Goal: Use online tool/utility: Utilize a website feature to perform a specific function

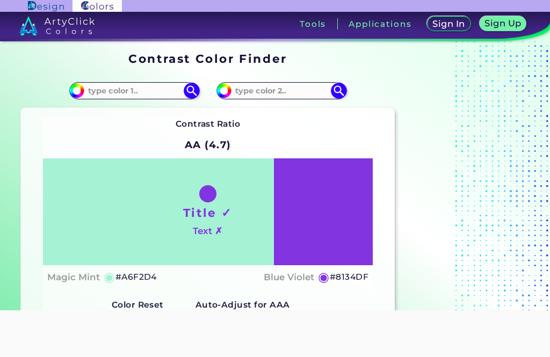
click at [293, 90] on input at bounding box center [282, 90] width 100 height 15
type input "D8B17A"
click at [333, 95] on img at bounding box center [339, 91] width 16 height 16
type input "#d8b17a"
type input "#D8B17A"
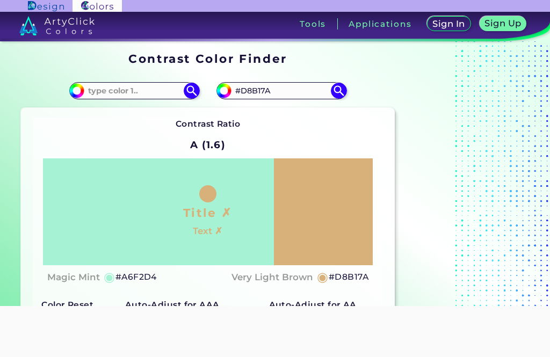
click at [114, 90] on input at bounding box center [134, 90] width 100 height 15
click at [102, 92] on input at bounding box center [134, 90] width 100 height 15
paste input "5D8376"
type input "5D8376"
click at [195, 92] on img at bounding box center [192, 91] width 16 height 16
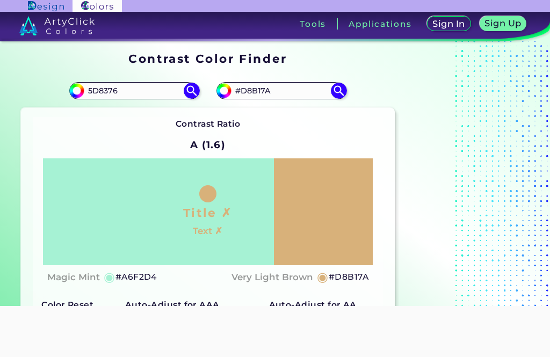
type input "#5d8376"
type input "#5D8376"
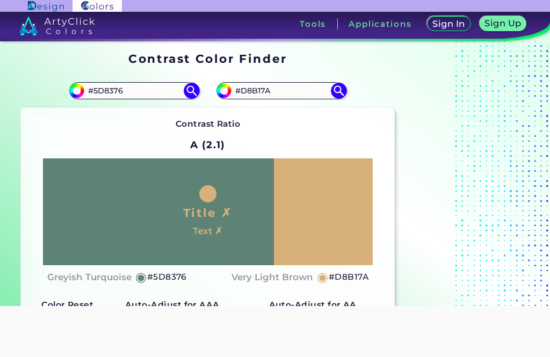
click at [12, 306] on div at bounding box center [275, 306] width 550 height 0
